Goal: Task Accomplishment & Management: Manage account settings

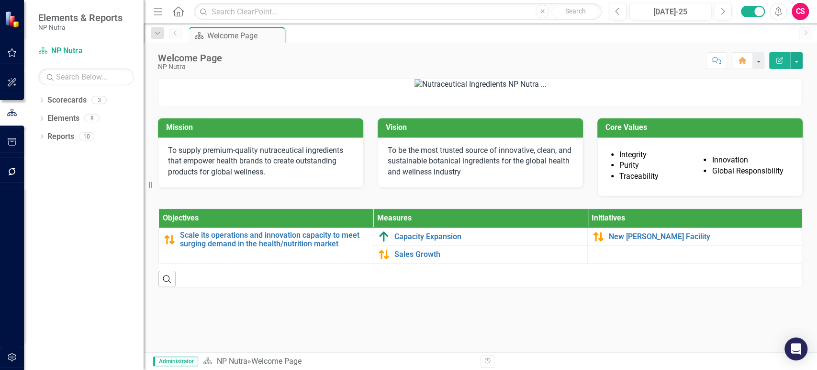
click at [54, 274] on div "Dropdown Scorecards 3 Dropdown NP Nutra Child Scorecard Template ✈️ Upward Airl…" at bounding box center [84, 230] width 120 height 277
click at [15, 355] on icon "button" at bounding box center [12, 356] width 8 height 9
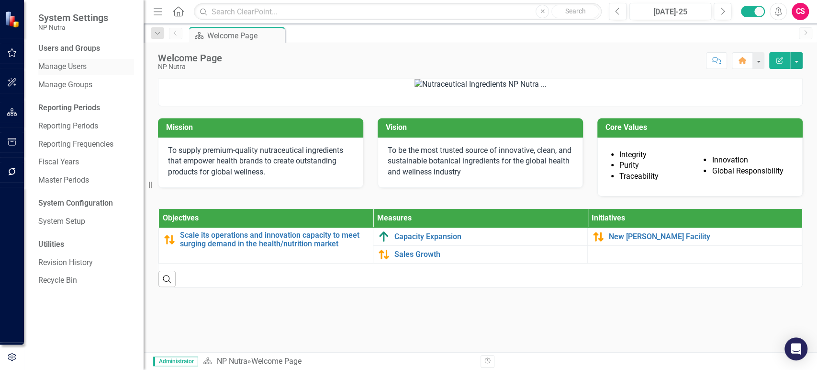
click at [82, 62] on link "Manage Users" at bounding box center [86, 66] width 96 height 11
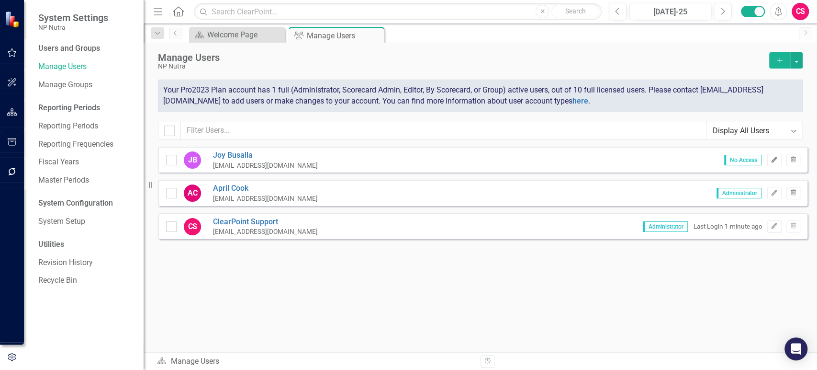
click at [774, 159] on icon "Edit" at bounding box center [774, 160] width 7 height 6
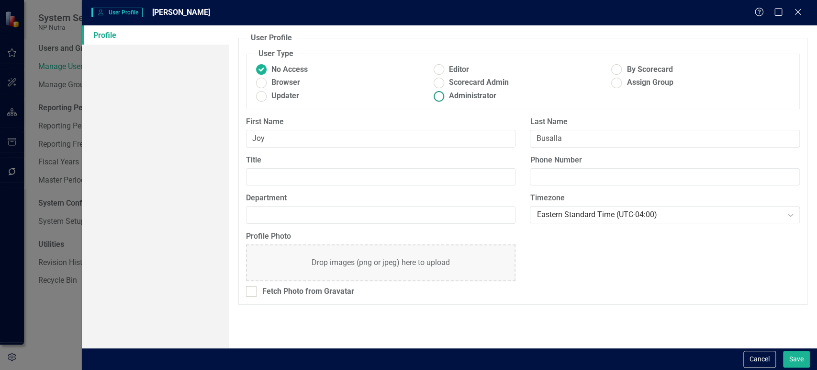
click at [465, 98] on span "Administrator" at bounding box center [472, 96] width 47 height 11
click at [447, 98] on input "Administrator" at bounding box center [439, 96] width 15 height 15
radio input "true"
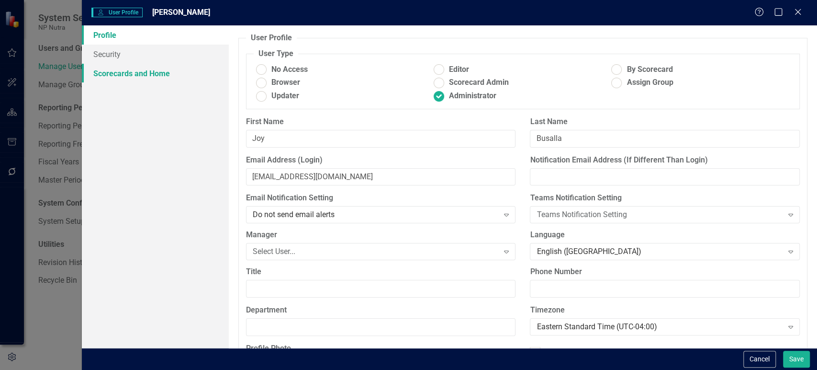
click at [181, 76] on link "Scorecards and Home" at bounding box center [155, 73] width 147 height 19
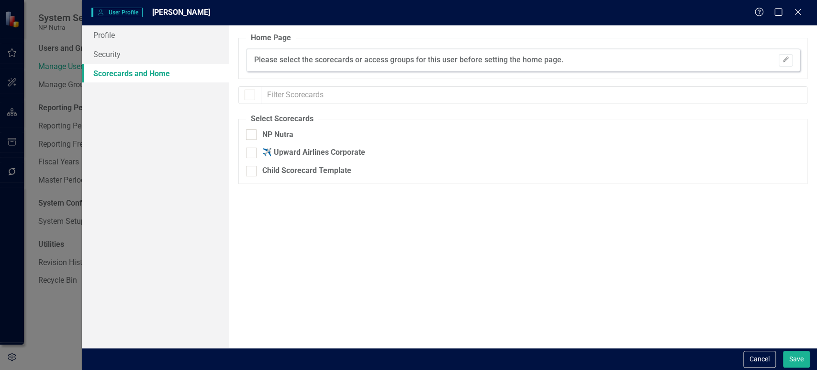
checkbox input "false"
click at [250, 138] on div at bounding box center [251, 134] width 11 height 11
click at [250, 136] on input "NP Nutra" at bounding box center [249, 132] width 6 height 6
checkbox input "true"
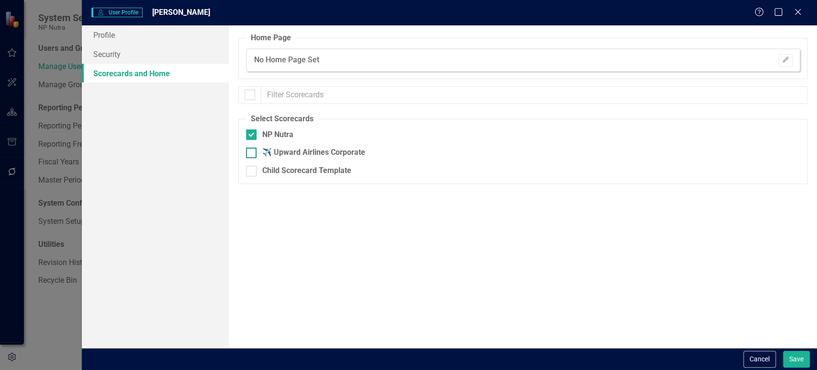
click at [253, 148] on div at bounding box center [251, 152] width 11 height 11
click at [252, 148] on input "✈️ Upward Airlines Corporate" at bounding box center [249, 150] width 6 height 6
checkbox input "true"
drag, startPoint x: 256, startPoint y: 171, endPoint x: 286, endPoint y: 185, distance: 33.0
click at [256, 172] on div at bounding box center [251, 171] width 11 height 11
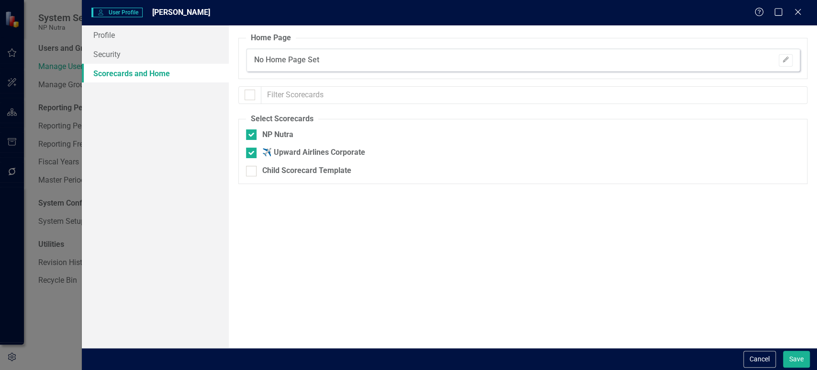
click at [252, 172] on input "Child Scorecard Template" at bounding box center [249, 169] width 6 height 6
checkbox input "true"
click at [798, 355] on button "Save" at bounding box center [796, 359] width 27 height 17
